Goal: Task Accomplishment & Management: Manage account settings

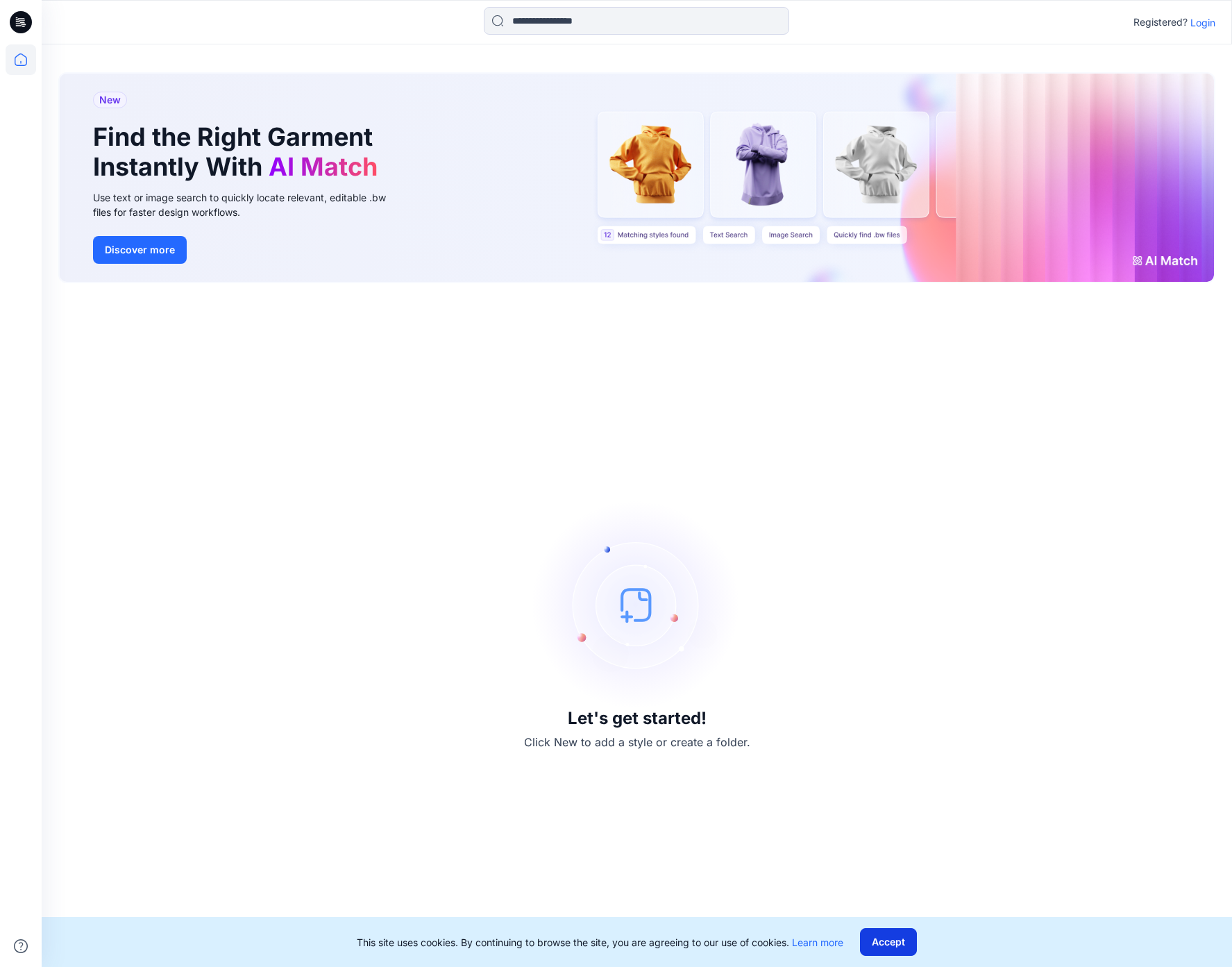
click at [888, 949] on button "Accept" at bounding box center [888, 942] width 57 height 28
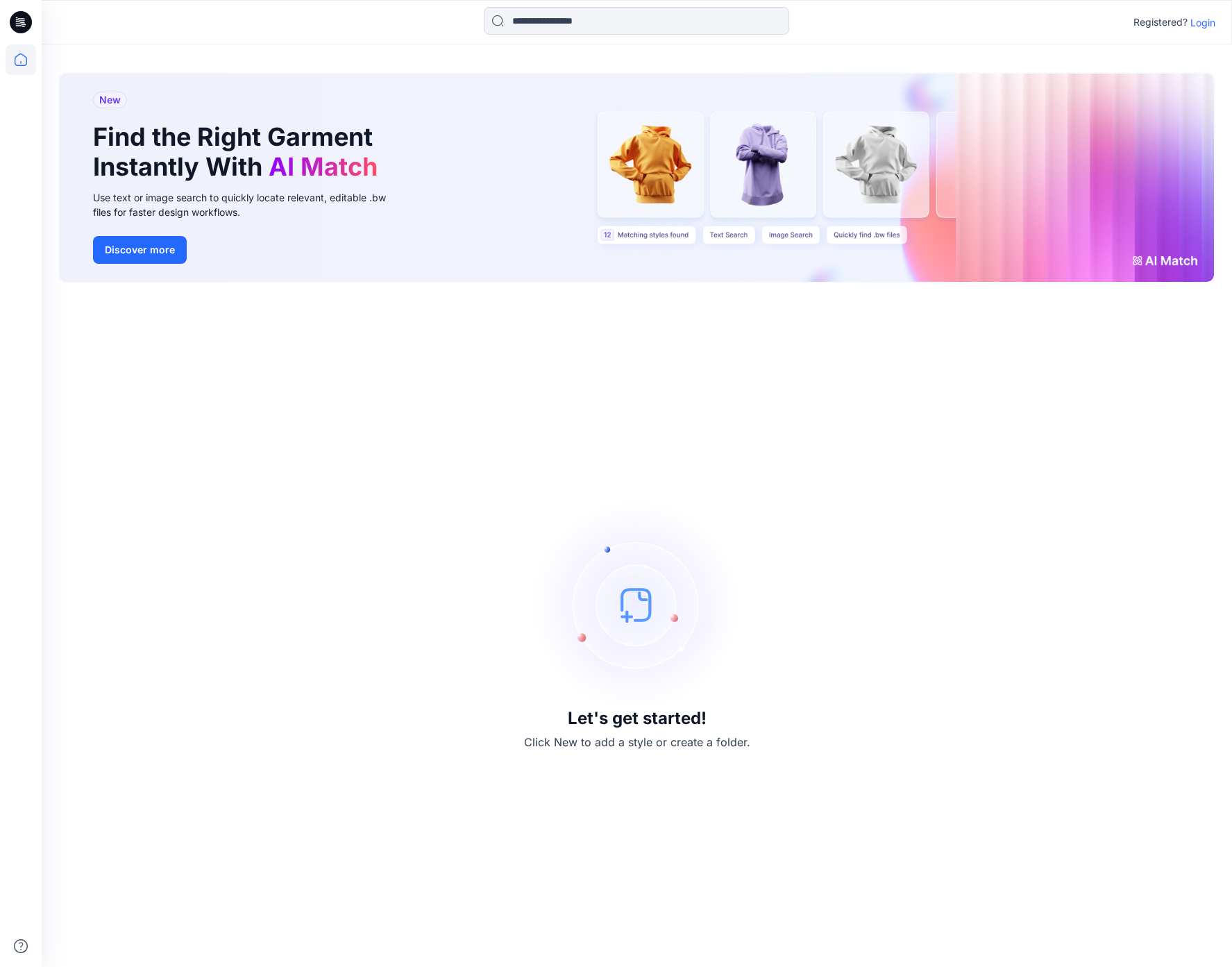
click at [1202, 27] on p "Login" at bounding box center [1202, 22] width 25 height 14
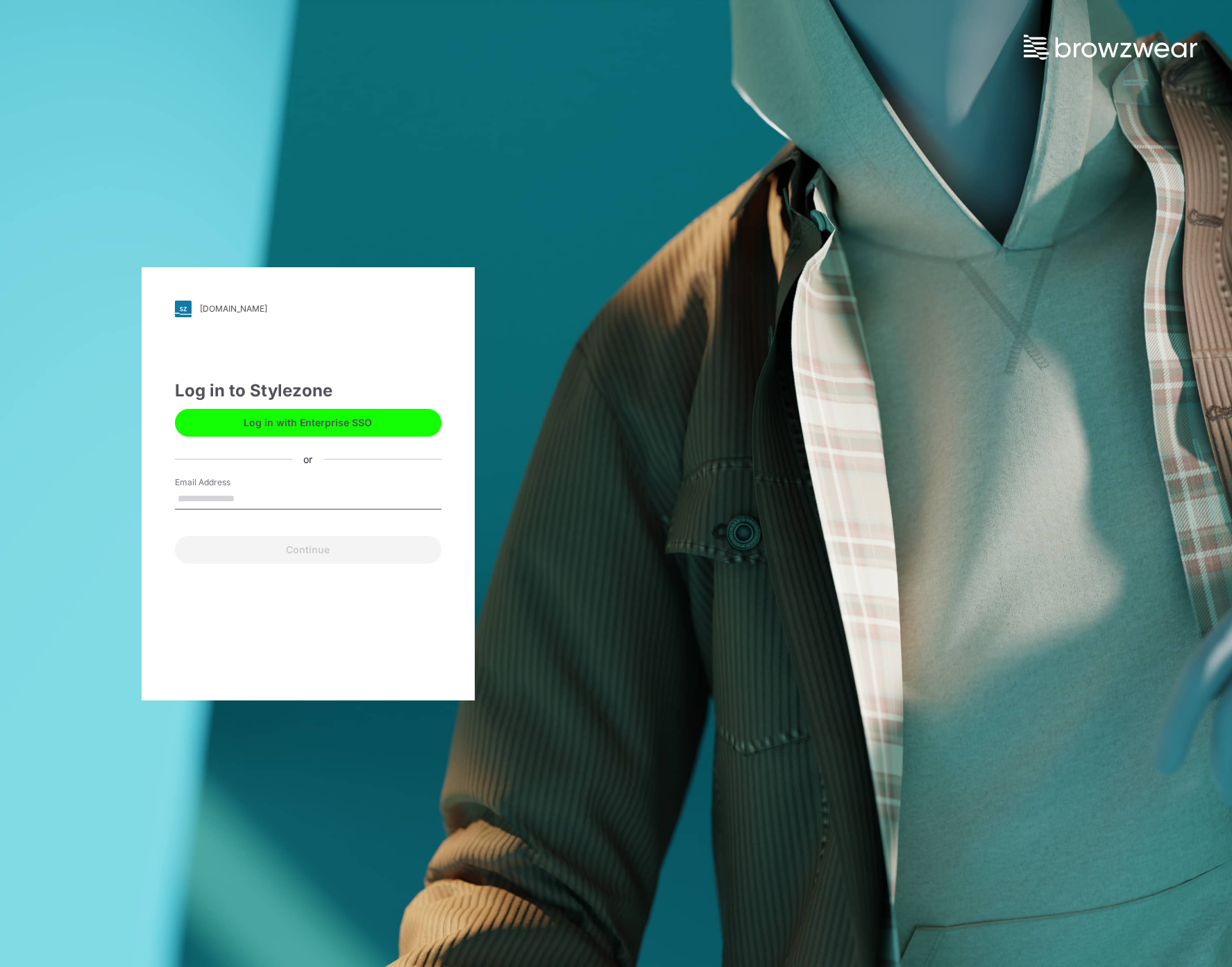
click at [296, 426] on button "Log in with Enterprise SSO" at bounding box center [307, 423] width 266 height 28
